Goal: Navigation & Orientation: Find specific page/section

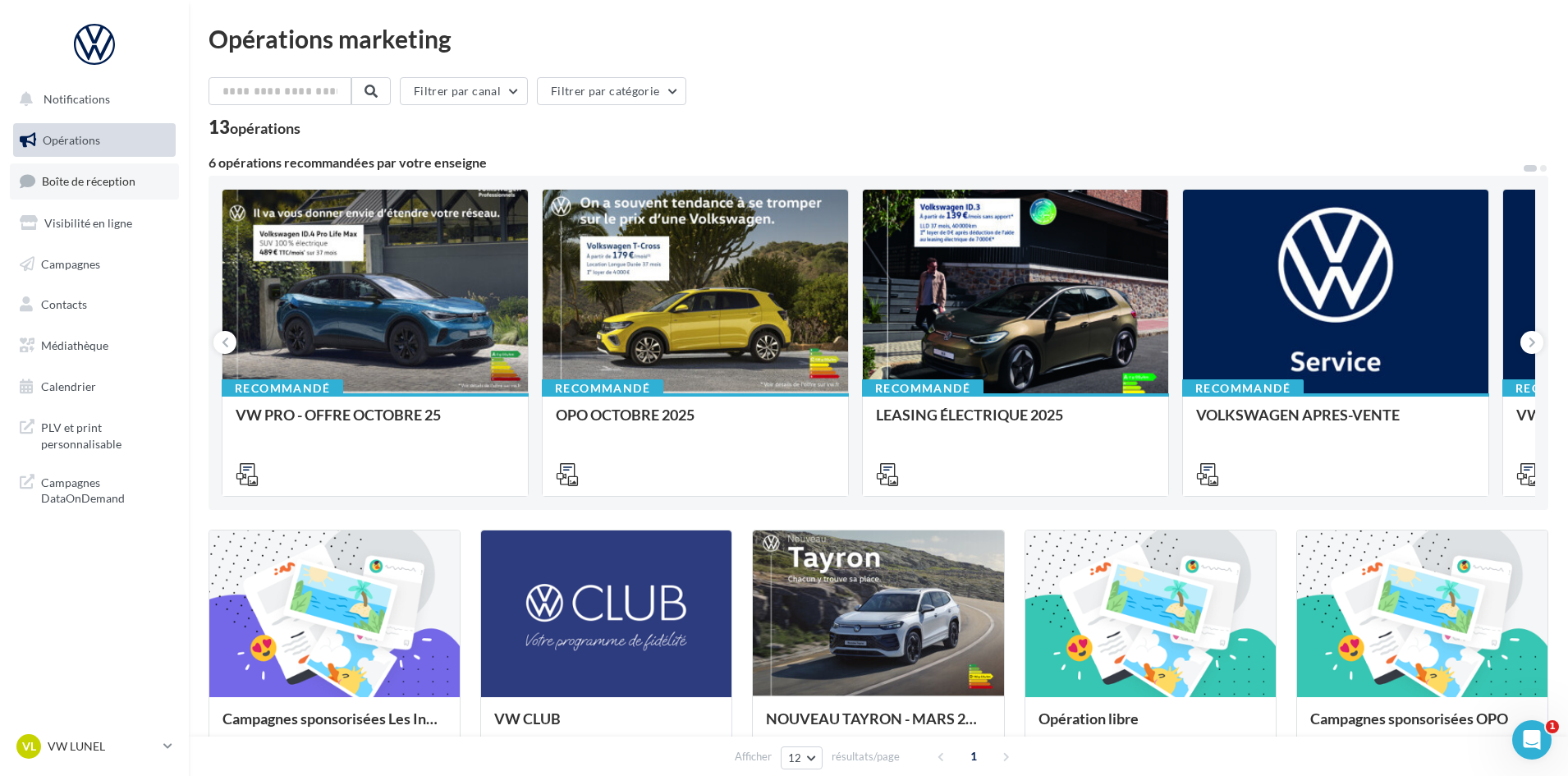
click at [53, 188] on span "Boîte de réception" at bounding box center [88, 181] width 93 height 14
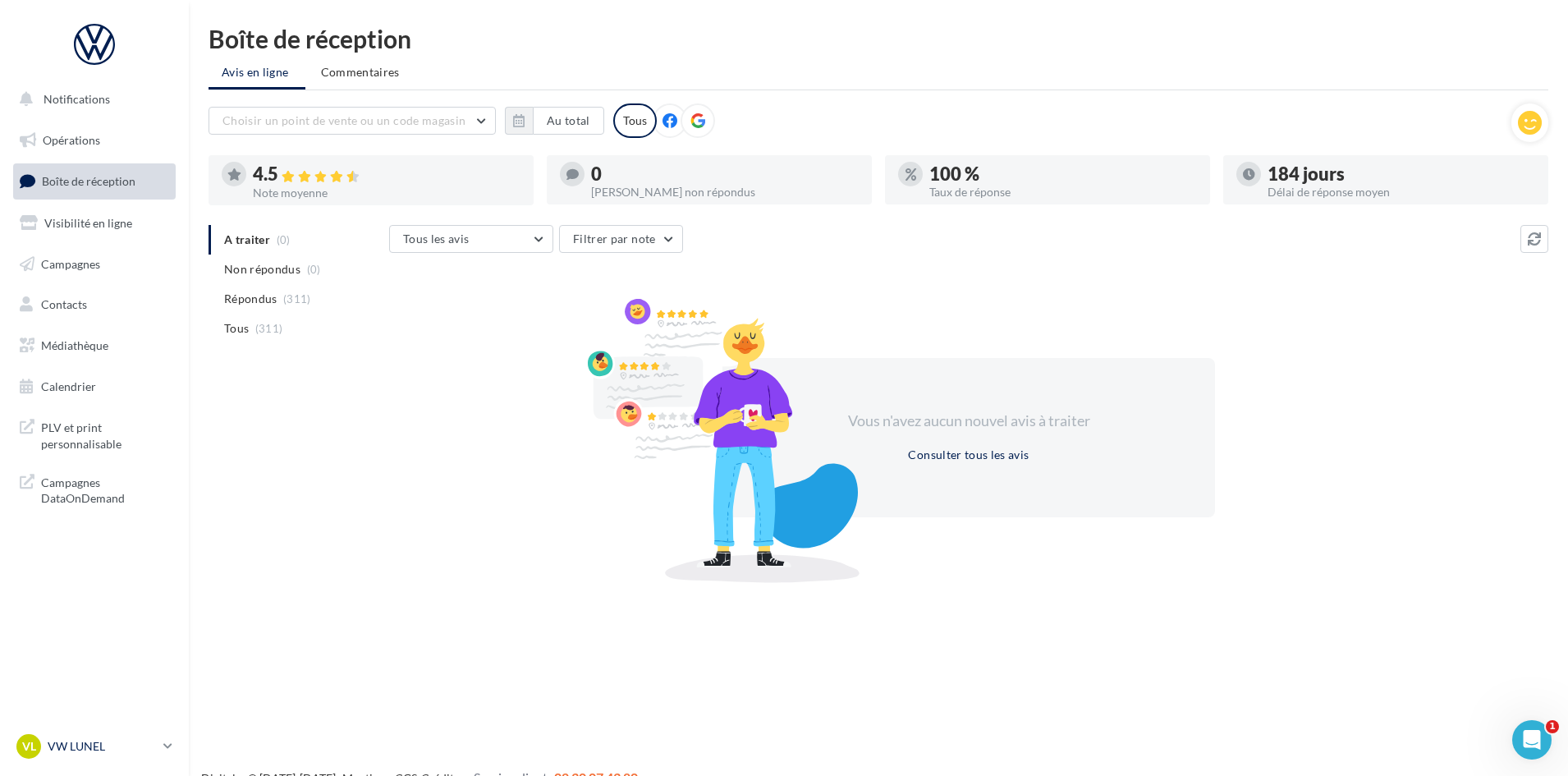
click at [92, 742] on p "VW LUNEL" at bounding box center [102, 747] width 109 height 16
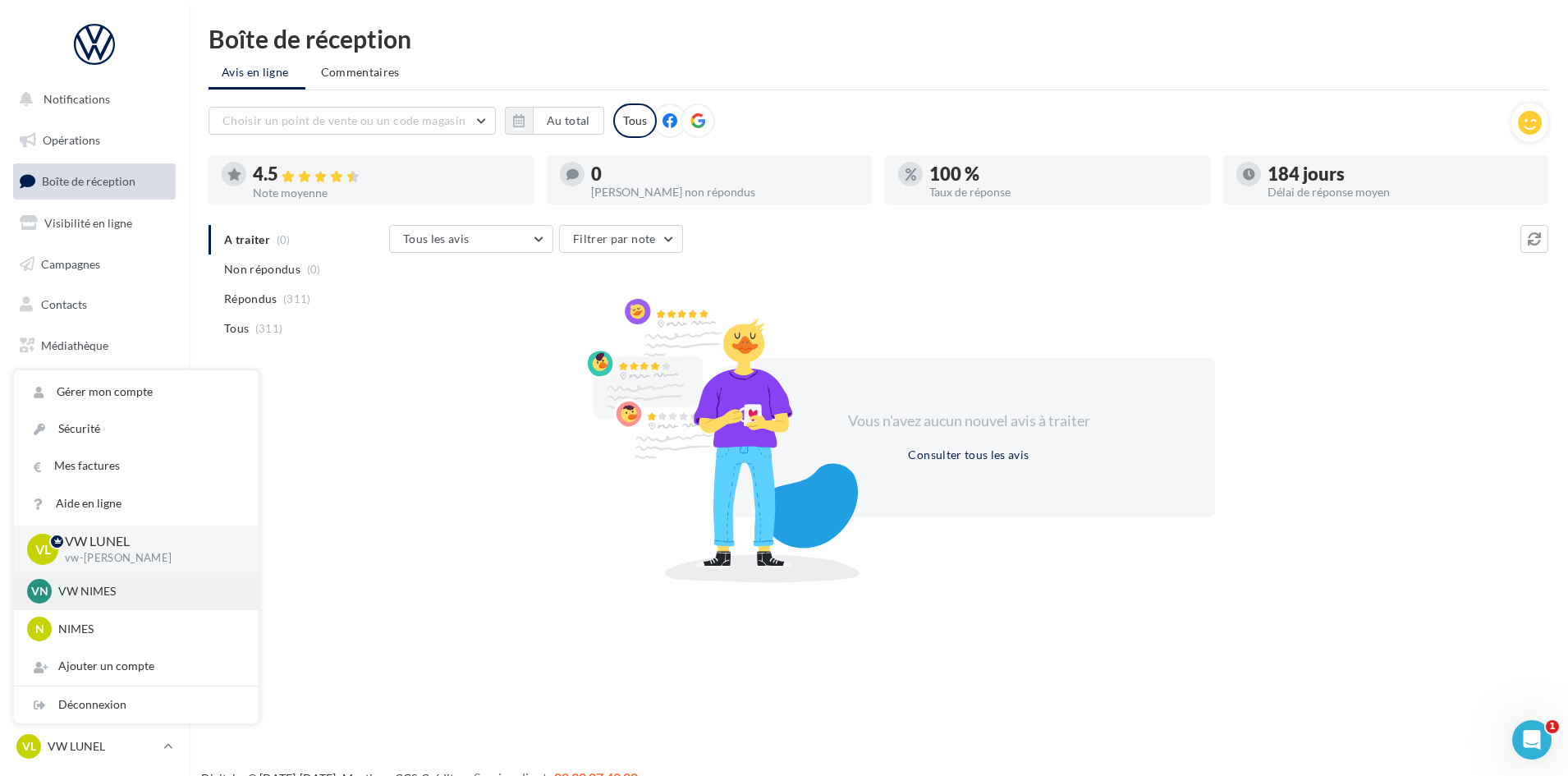
click at [83, 576] on div "VN VW NIMES vw-nim-eli" at bounding box center [137, 591] width 245 height 38
click at [97, 588] on p "VW NIMES" at bounding box center [148, 591] width 180 height 16
